Goal: Transaction & Acquisition: Purchase product/service

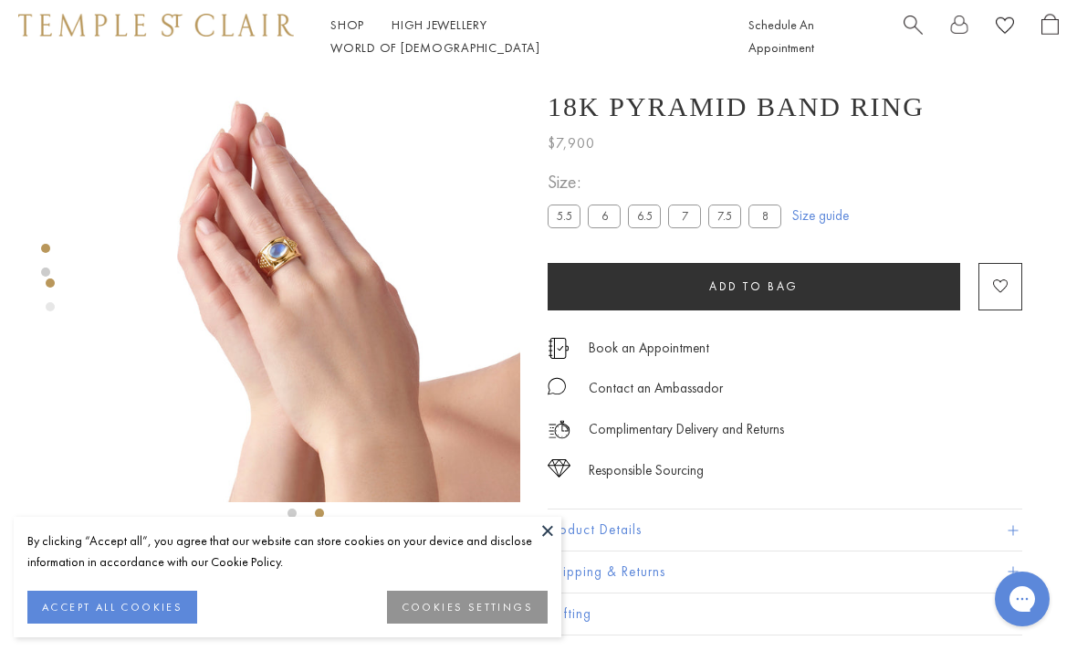
click at [563, 215] on label "5.5" at bounding box center [564, 216] width 33 height 23
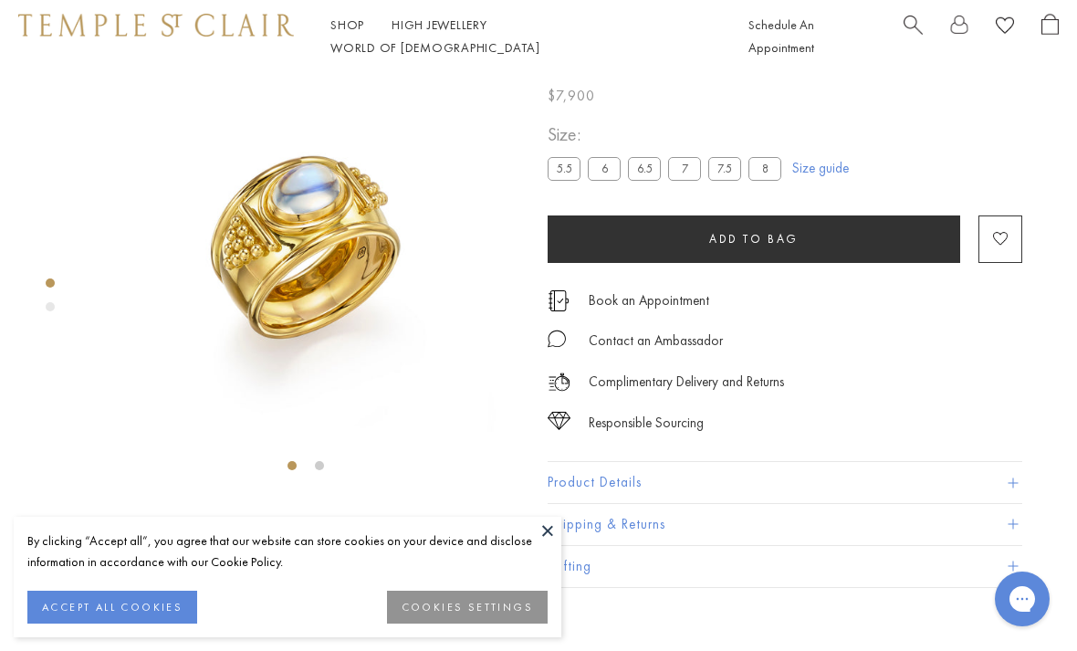
scroll to position [73, 0]
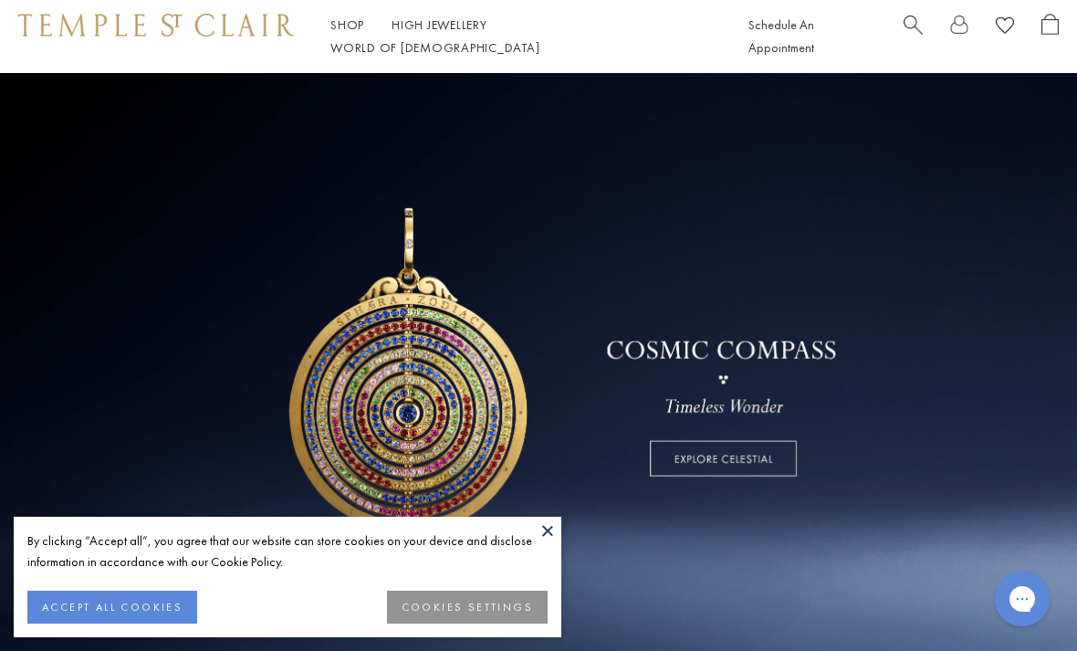
click at [910, 29] on span "Search" at bounding box center [913, 23] width 19 height 19
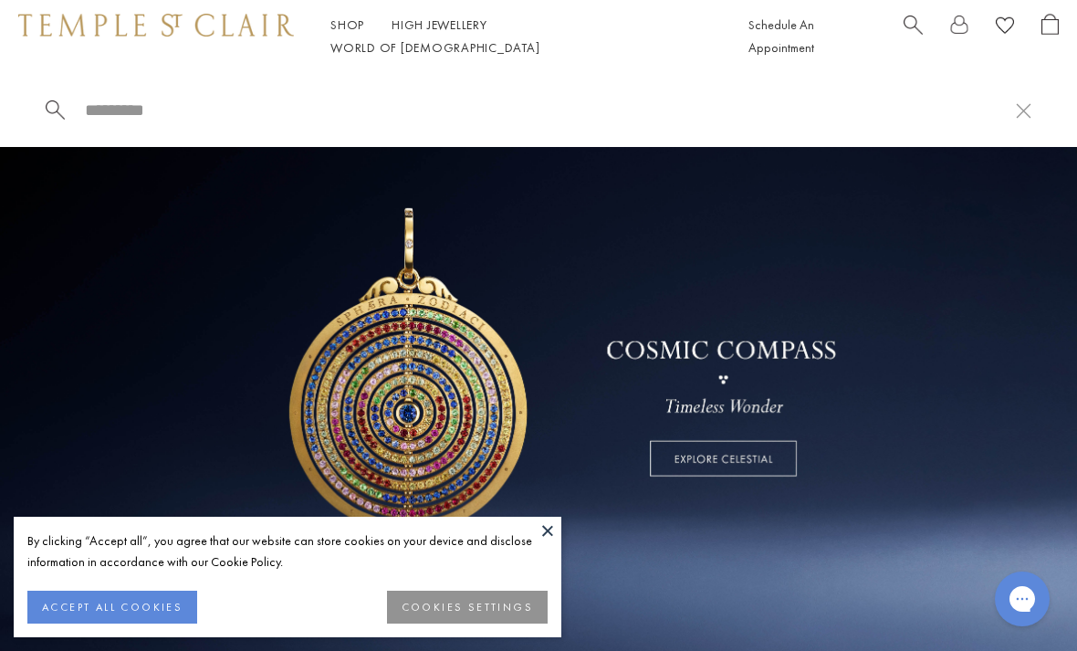
click at [161, 104] on input "search" at bounding box center [549, 110] width 933 height 21
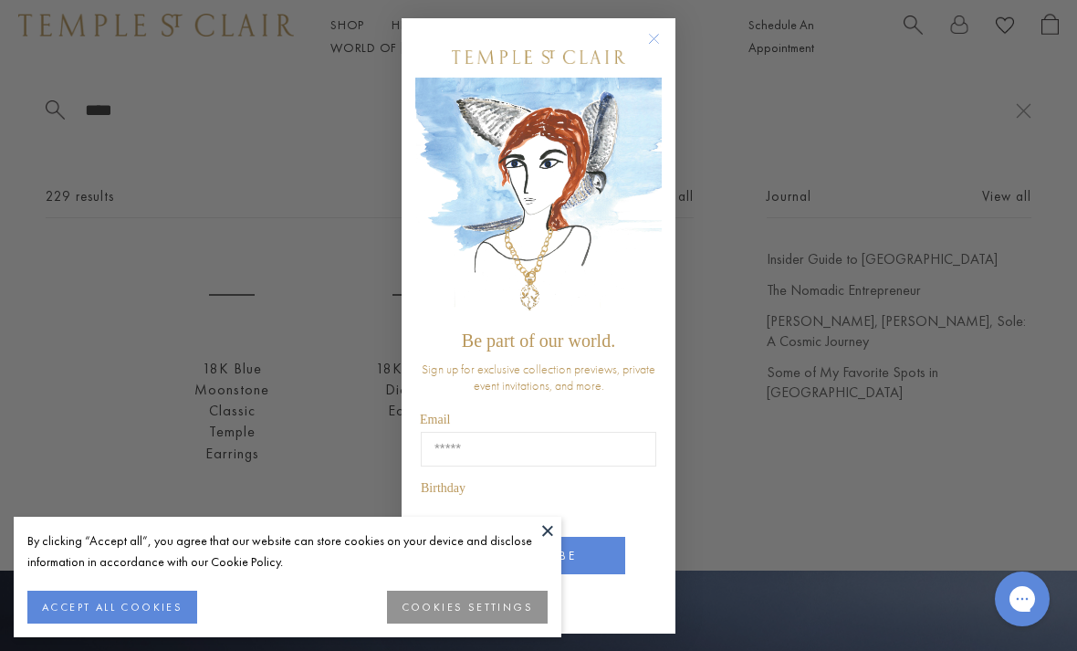
type input "****"
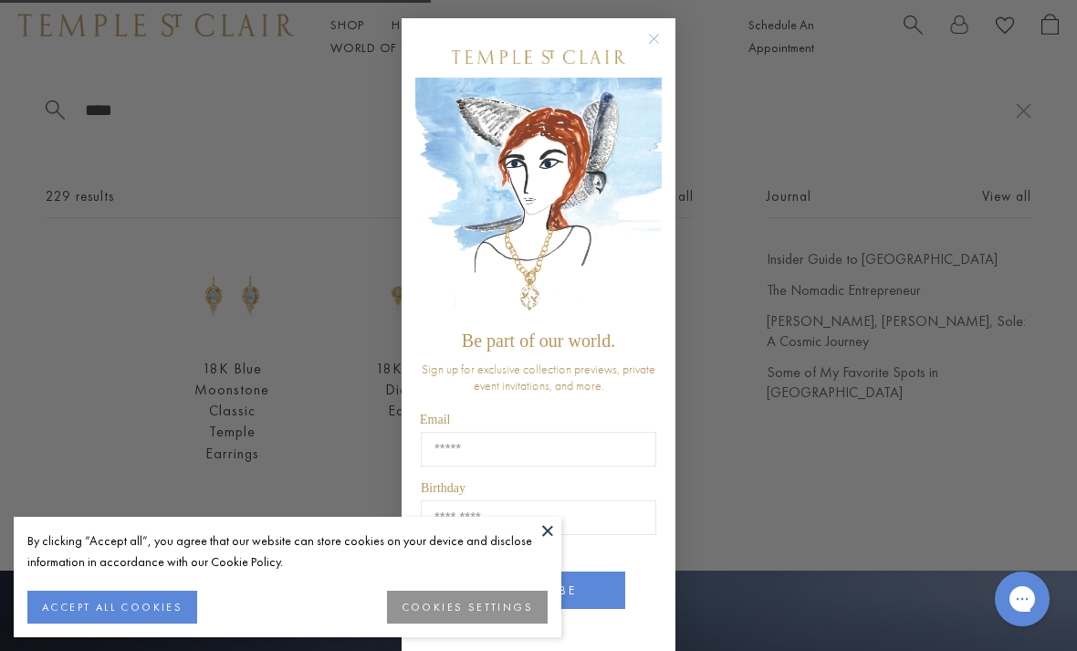
scroll to position [73, 0]
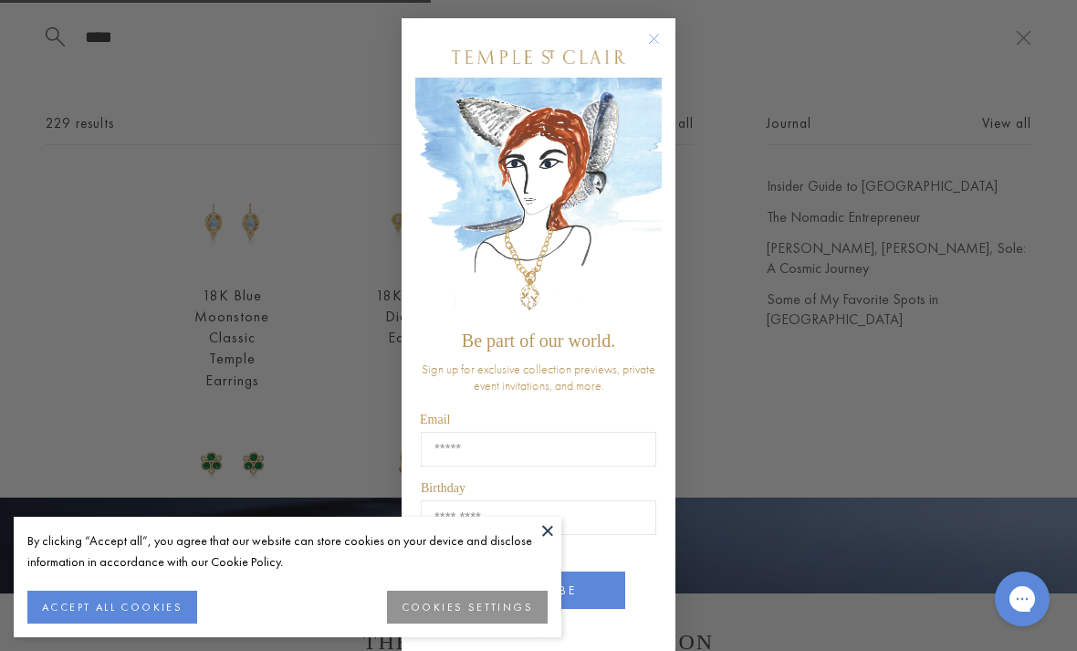
click at [652, 508] on input "Birthday" at bounding box center [539, 517] width 236 height 35
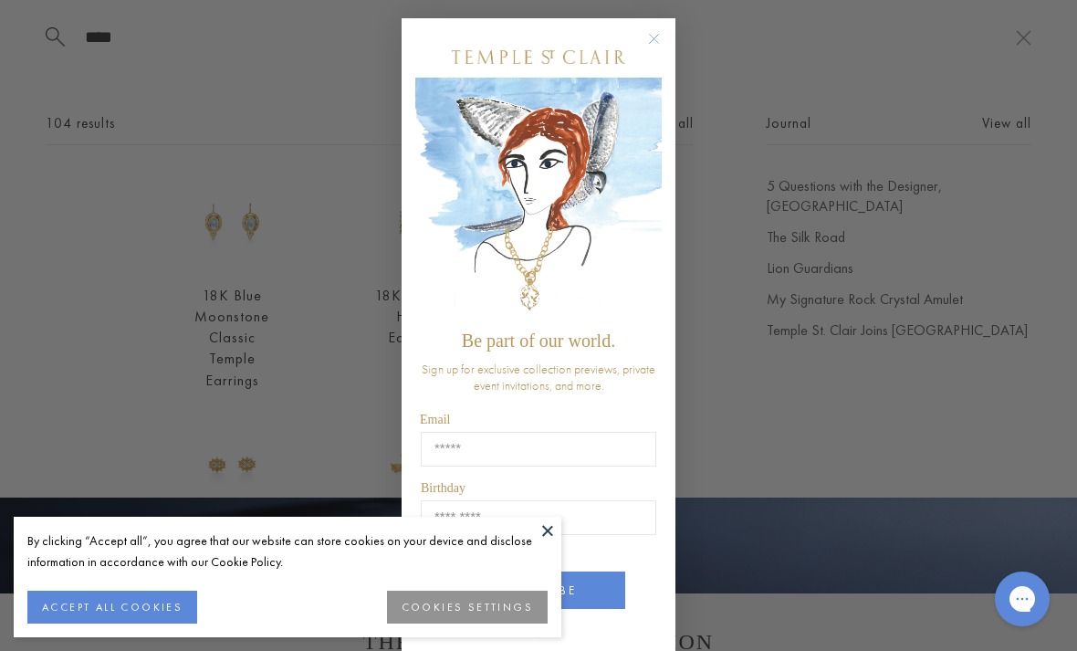
click at [656, 32] on circle "Close dialog" at bounding box center [655, 39] width 22 height 22
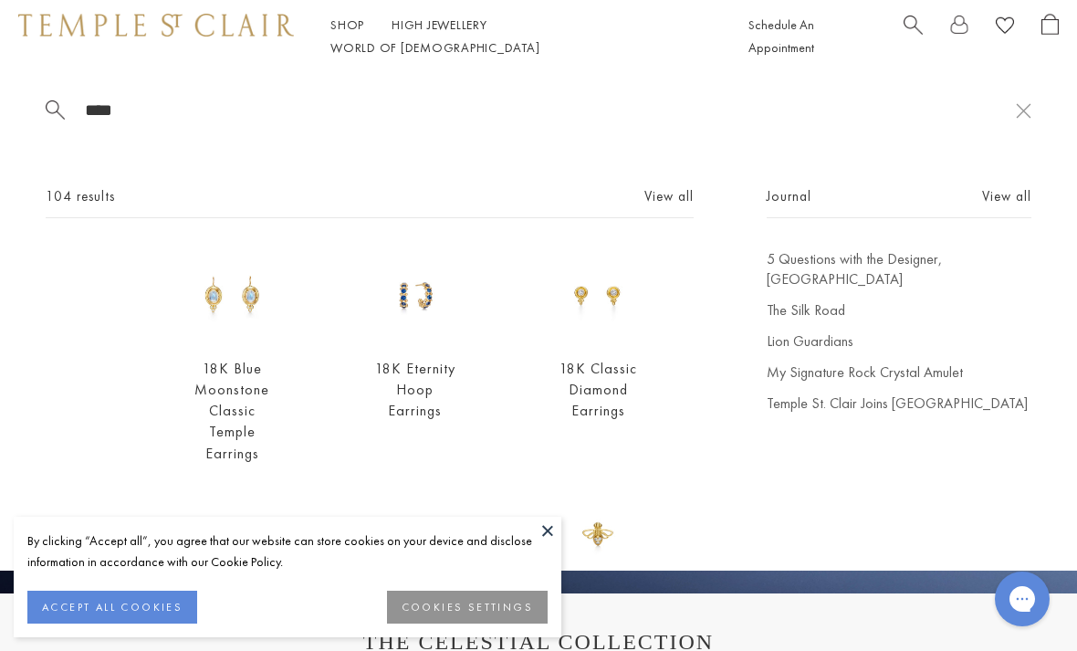
click at [548, 523] on button at bounding box center [547, 530] width 27 height 27
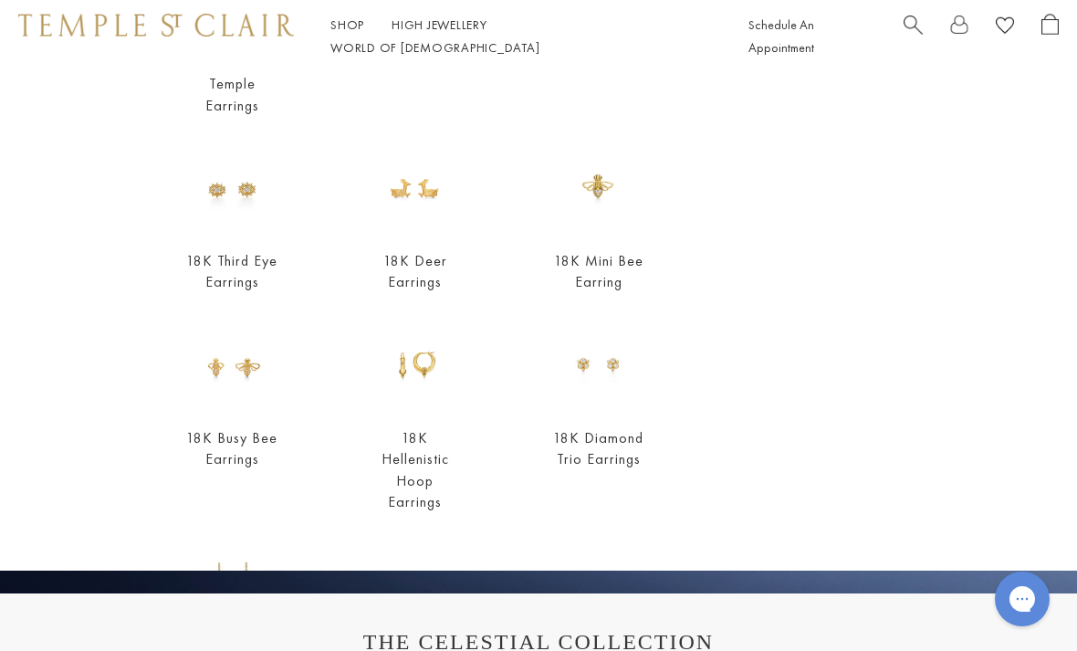
scroll to position [342, 0]
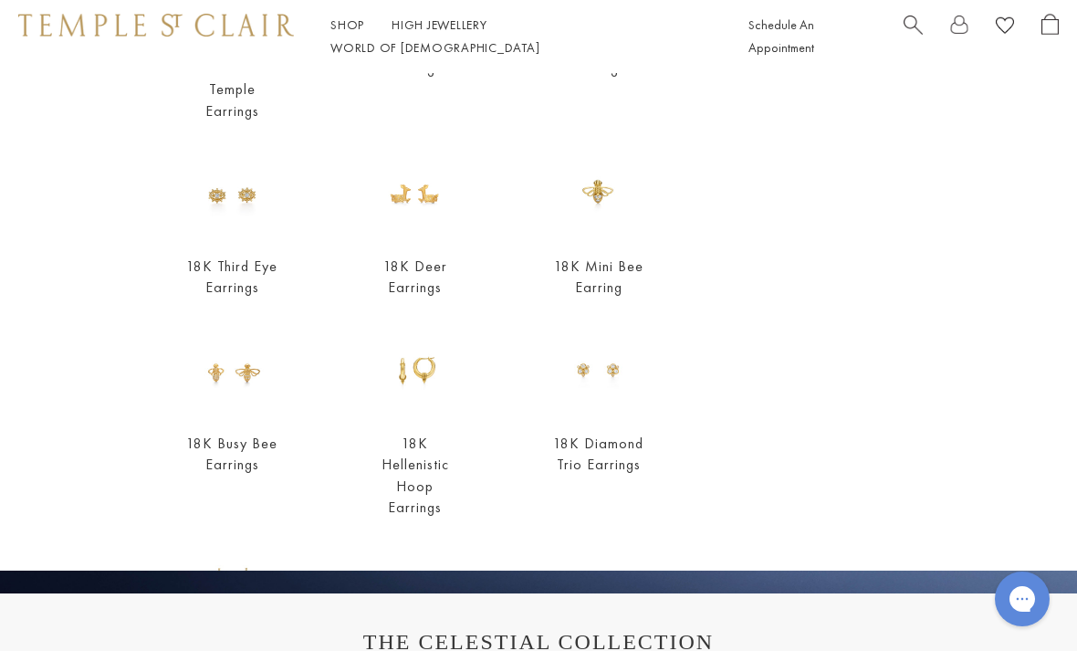
click at [430, 467] on link "18K Hellenistic Hoop Earrings" at bounding box center [416, 475] width 68 height 82
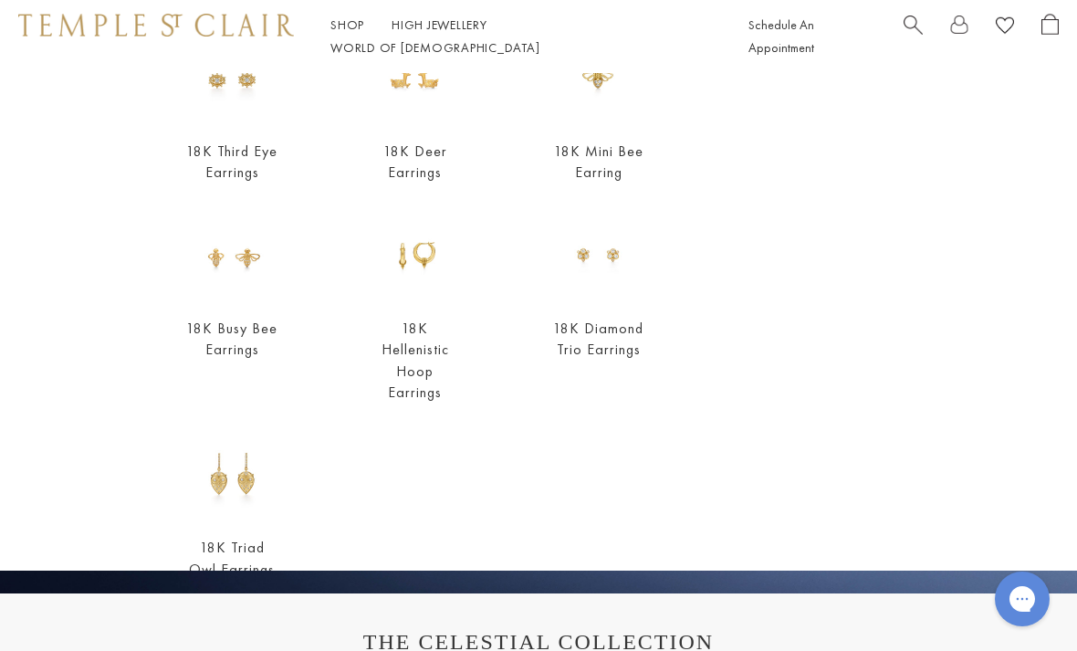
scroll to position [448, 0]
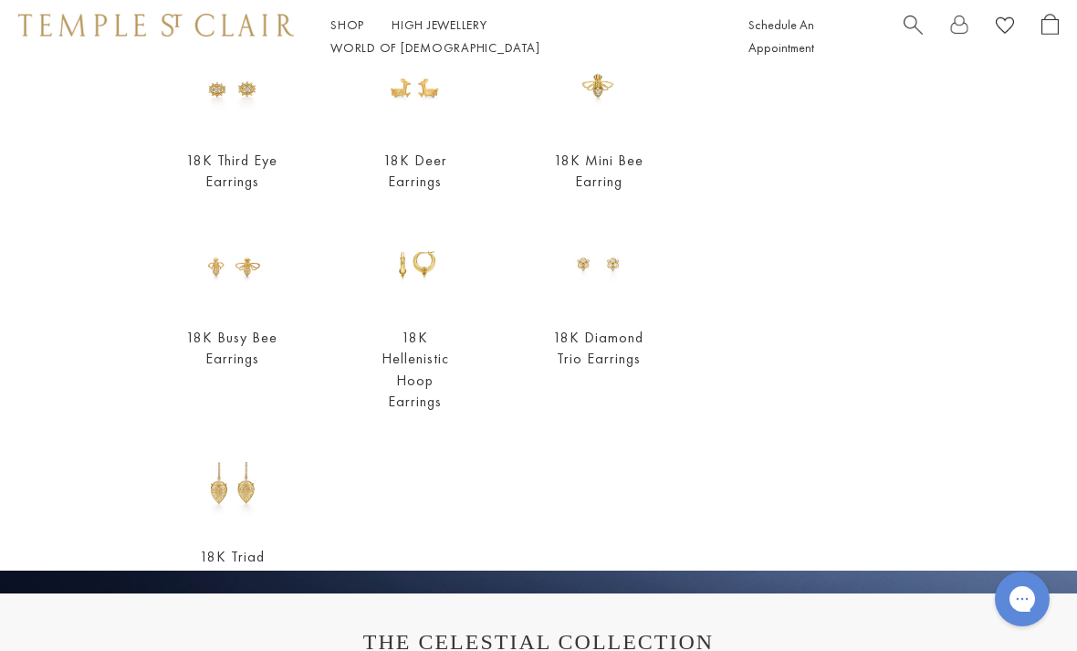
click at [415, 358] on link "18K Hellenistic Hoop Earrings" at bounding box center [416, 369] width 68 height 82
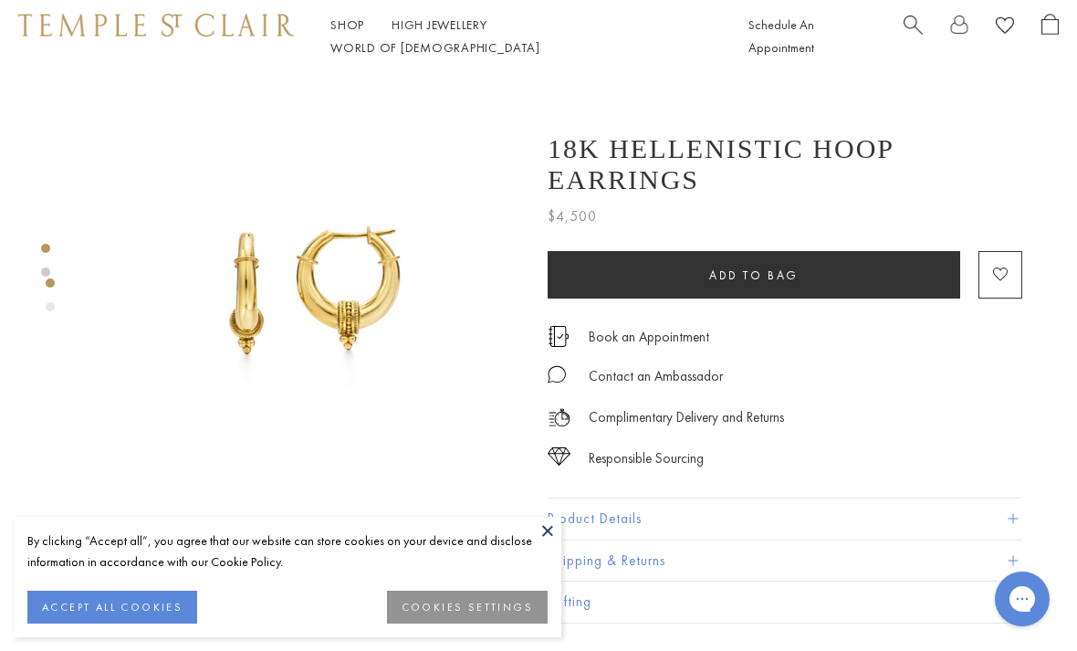
scroll to position [0, 4]
click at [58, 250] on div at bounding box center [287, 516] width 575 height 886
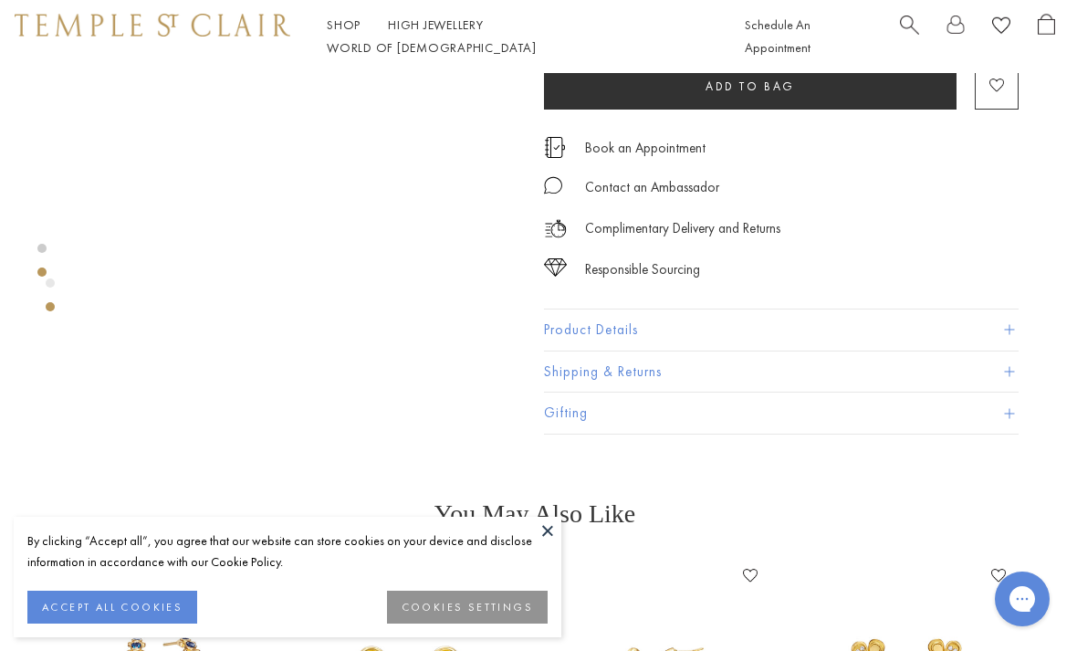
scroll to position [522, 4]
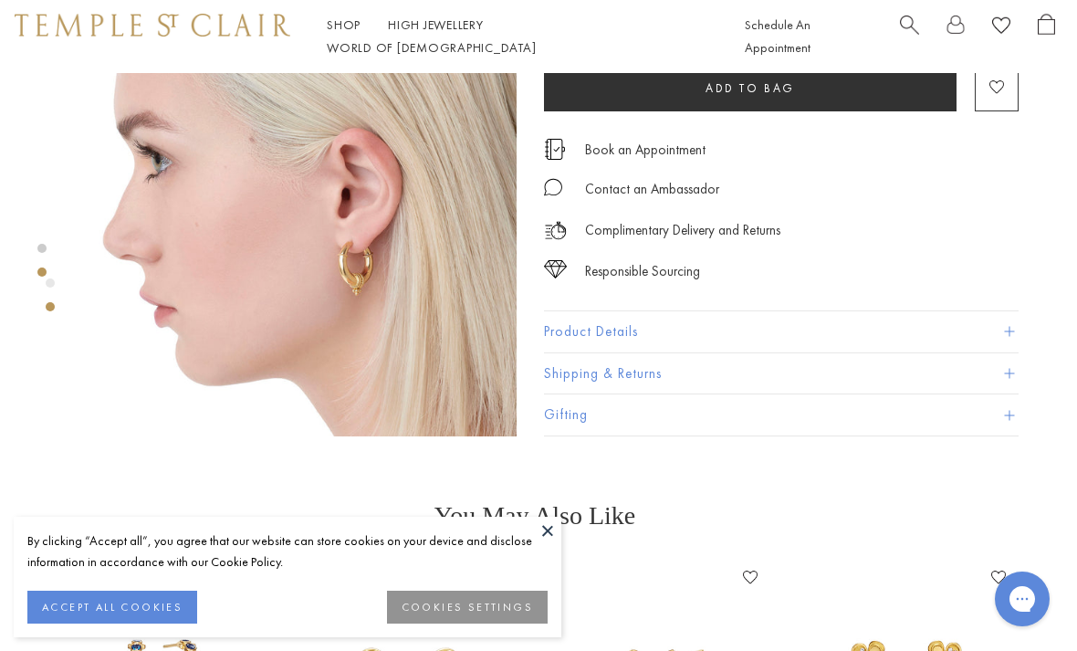
click at [1003, 328] on button "Product Details" at bounding box center [781, 331] width 475 height 41
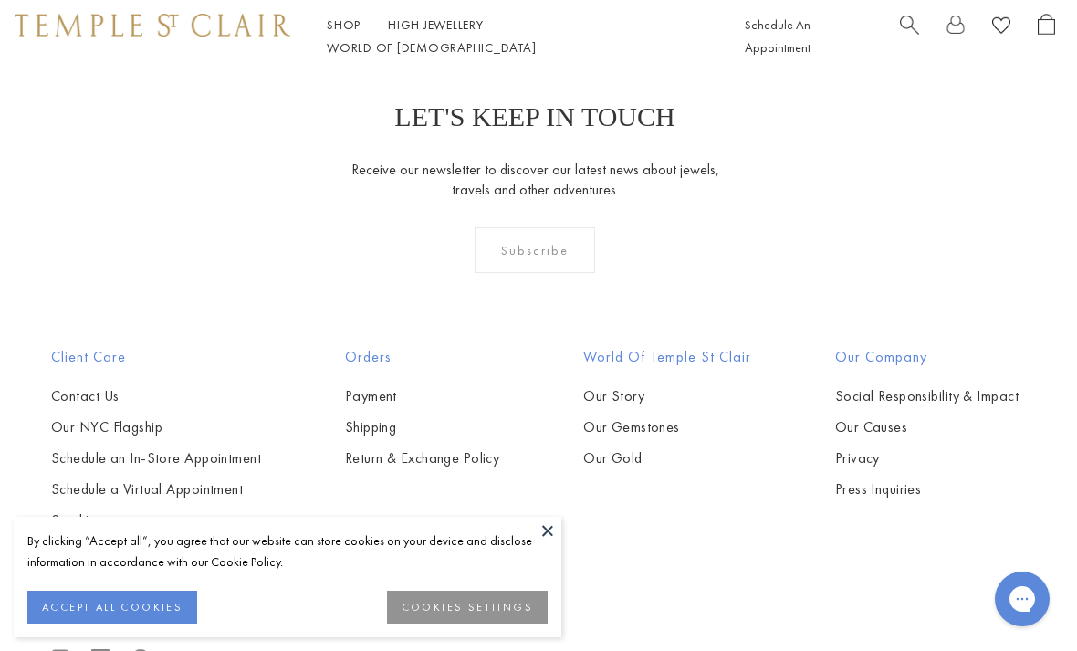
scroll to position [2040, 4]
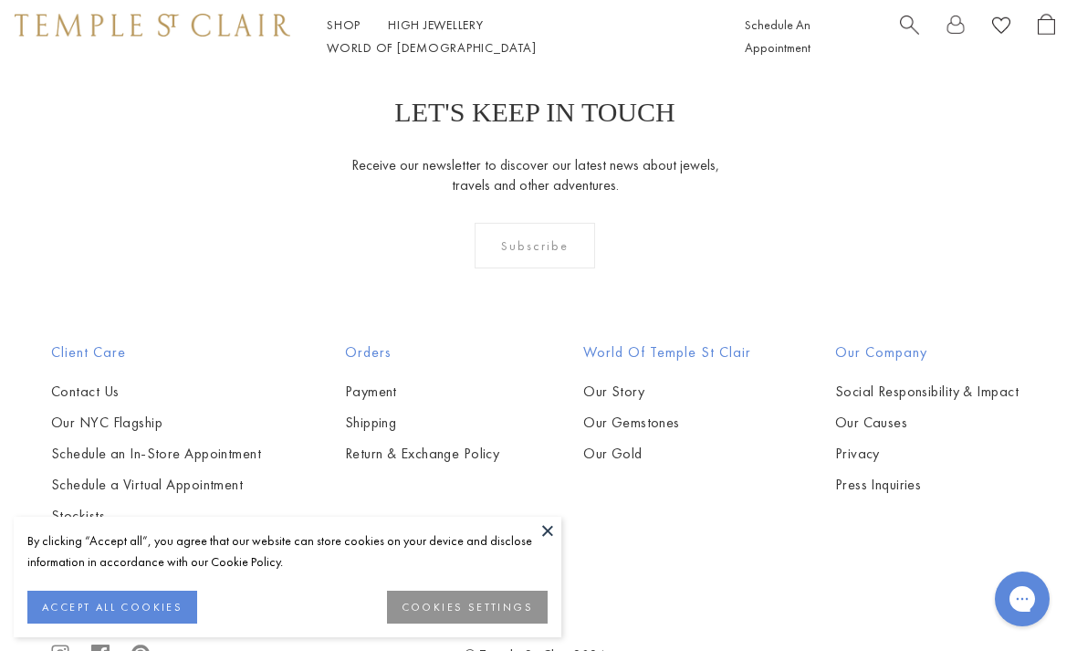
click at [548, 544] on button at bounding box center [547, 530] width 27 height 27
